Goal: Information Seeking & Learning: Learn about a topic

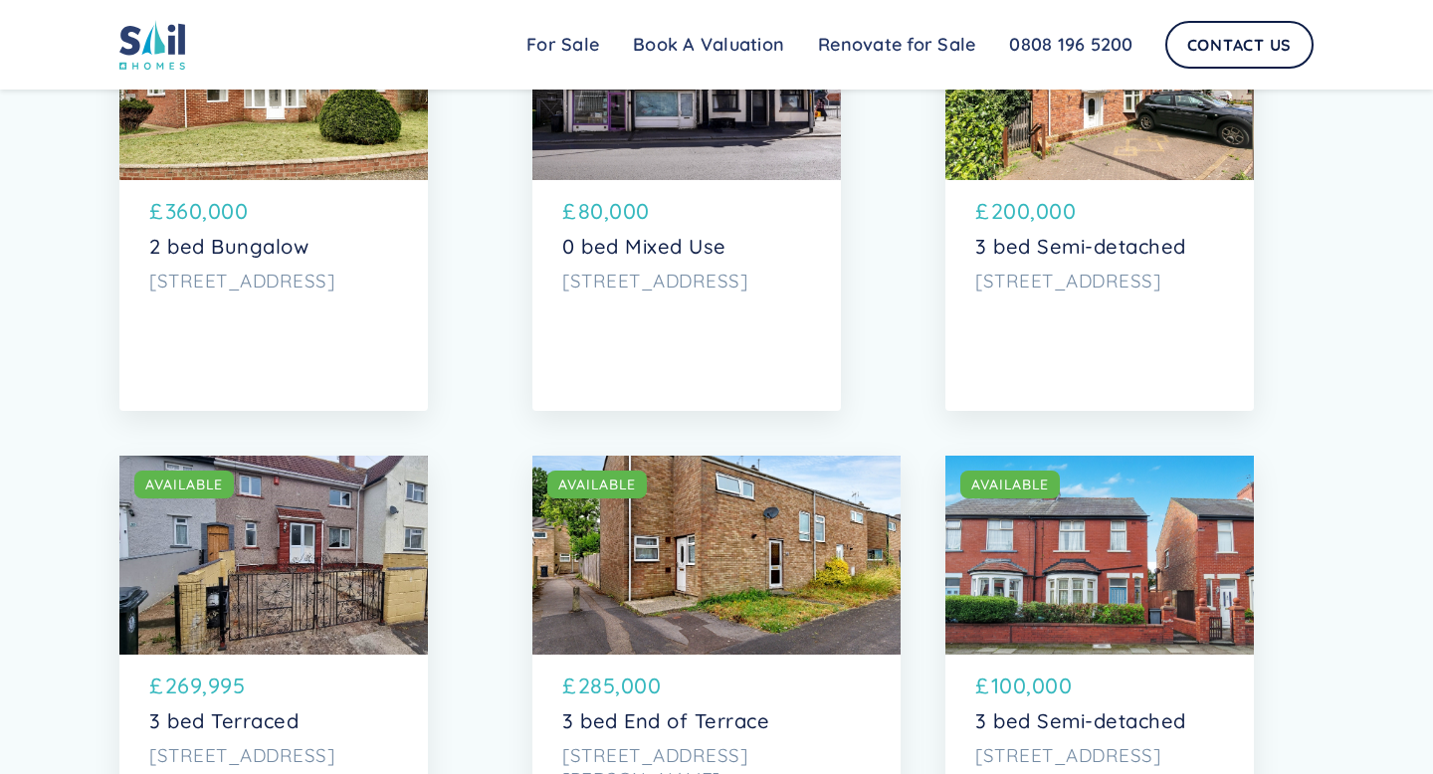
scroll to position [1293, 0]
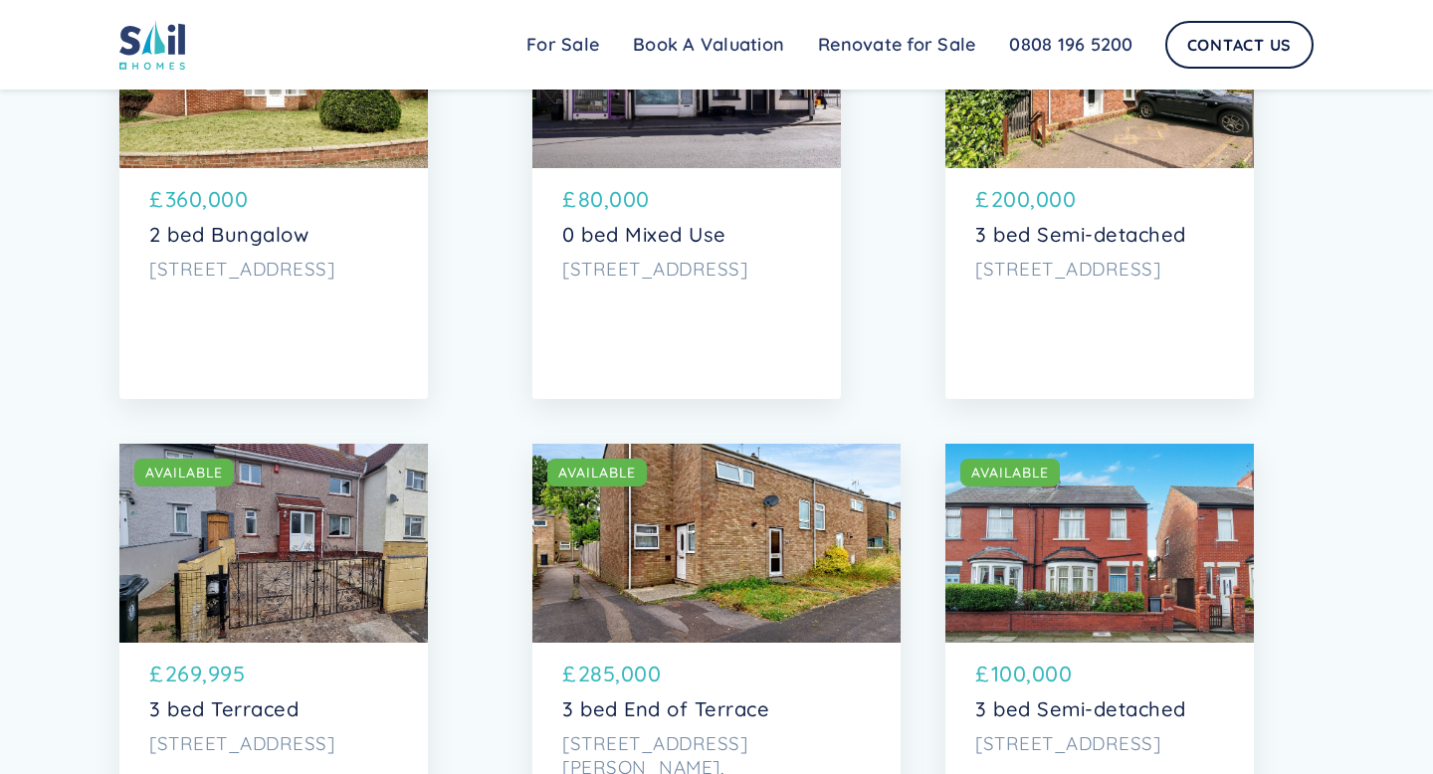
click at [756, 512] on div "SOLD AVAILABLE" at bounding box center [716, 543] width 368 height 199
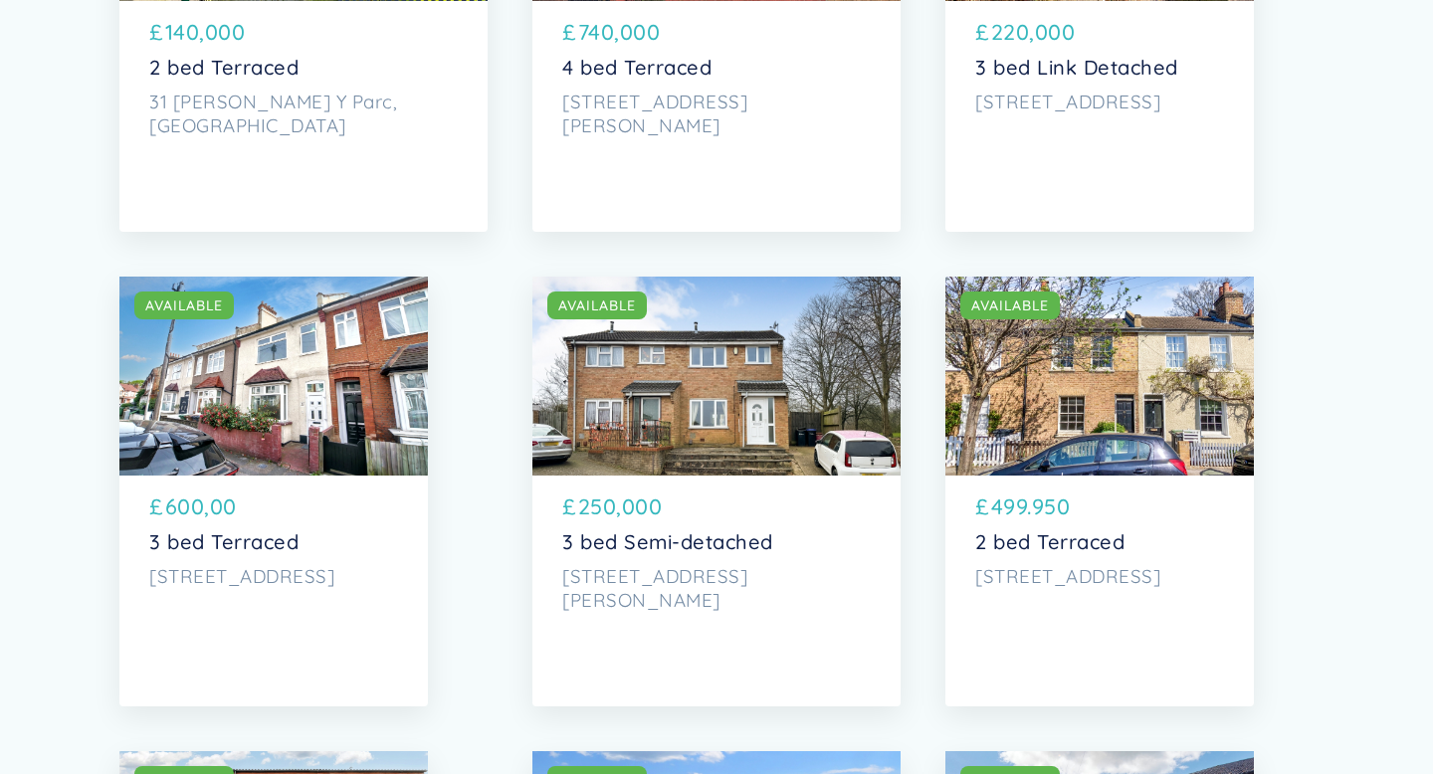
scroll to position [5733, 0]
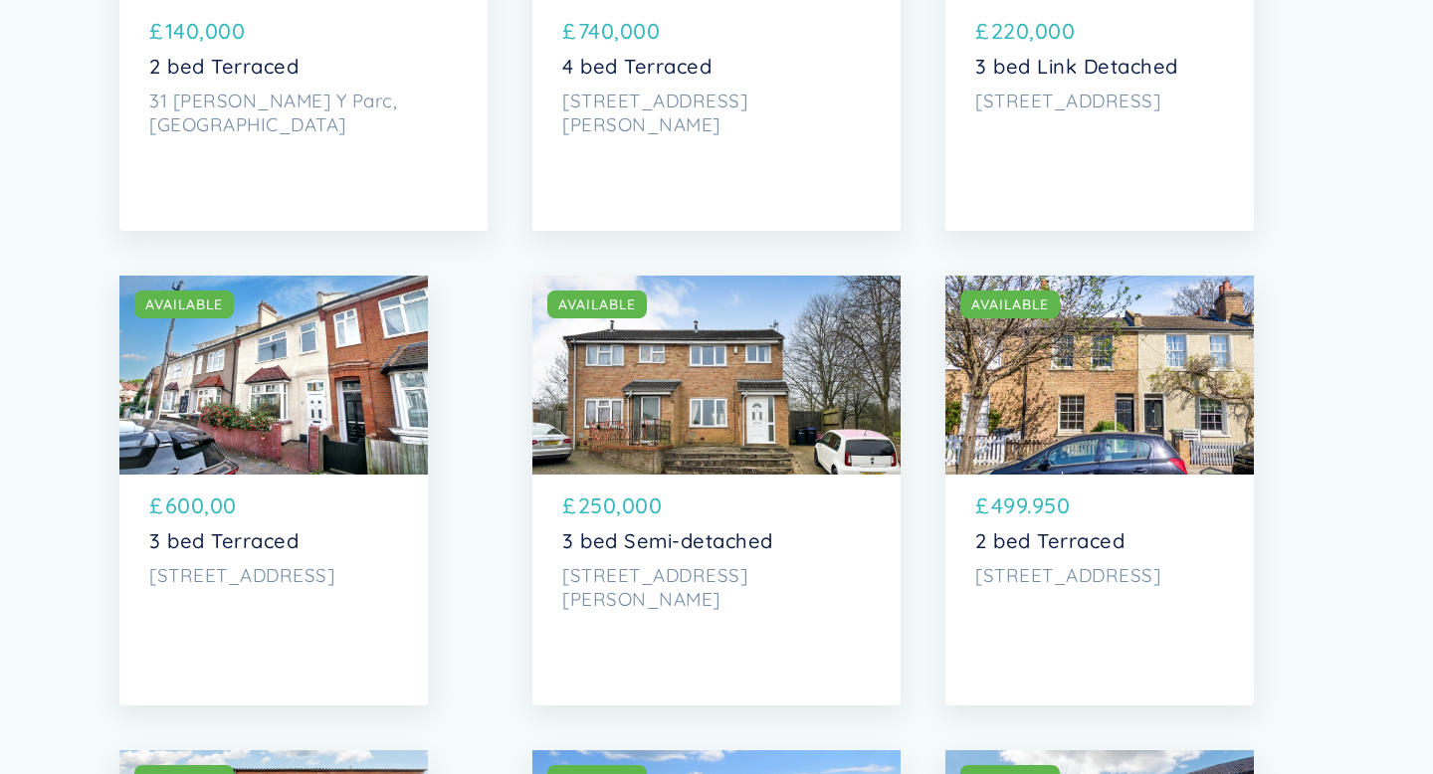
click at [1065, 450] on div "SOLD AVAILABLE" at bounding box center [1099, 375] width 308 height 199
